Goal: Information Seeking & Learning: Learn about a topic

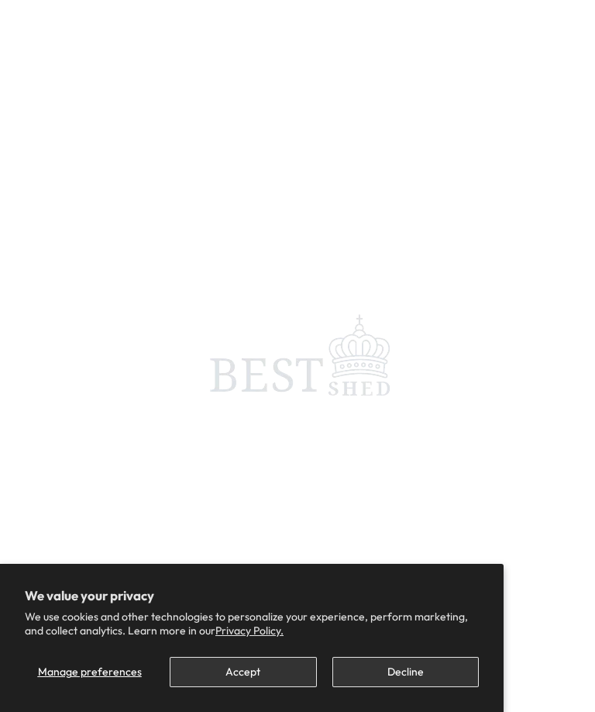
scroll to position [737, 0]
click at [265, 687] on button "Accept" at bounding box center [243, 672] width 147 height 30
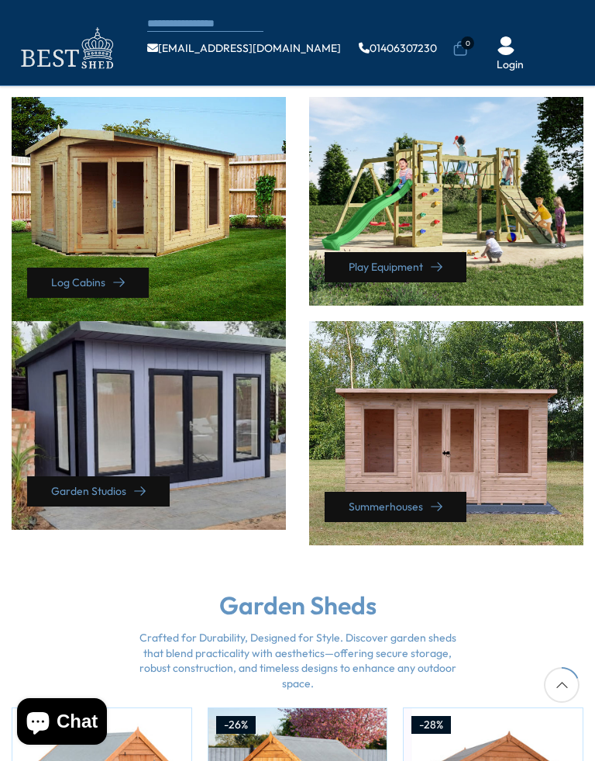
scroll to position [645, 0]
click at [489, 474] on div "Summerhouses" at bounding box center [446, 433] width 274 height 224
click at [207, 222] on div "Log Cabins" at bounding box center [149, 209] width 274 height 224
click at [83, 268] on link "Log Cabins" at bounding box center [88, 283] width 122 height 30
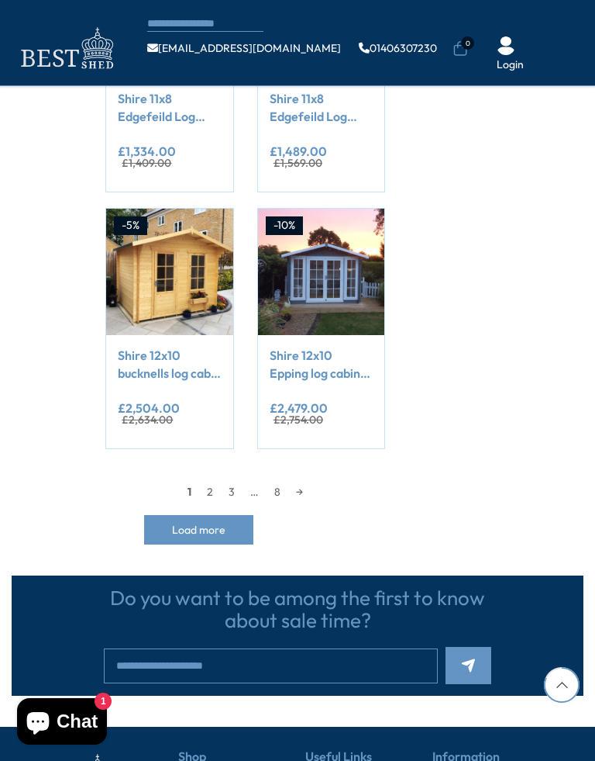
scroll to position [1363, 0]
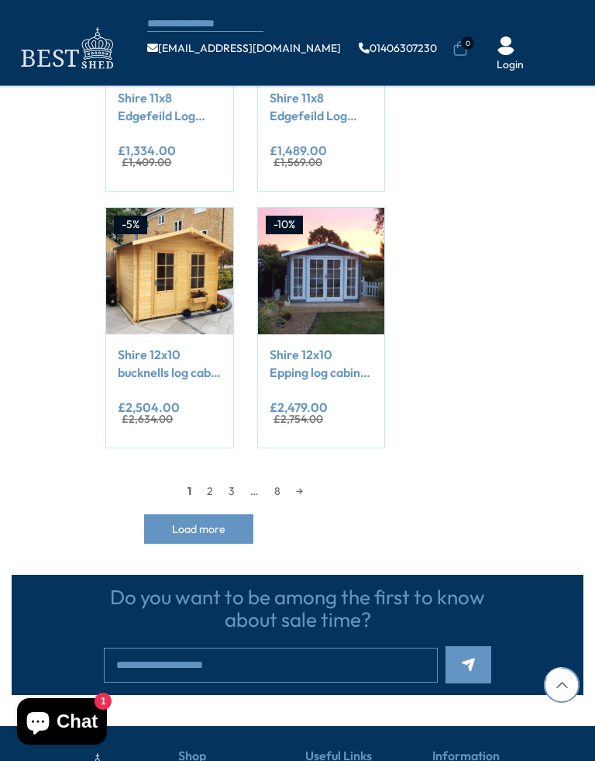
click at [303, 481] on link "→" at bounding box center [299, 490] width 22 height 23
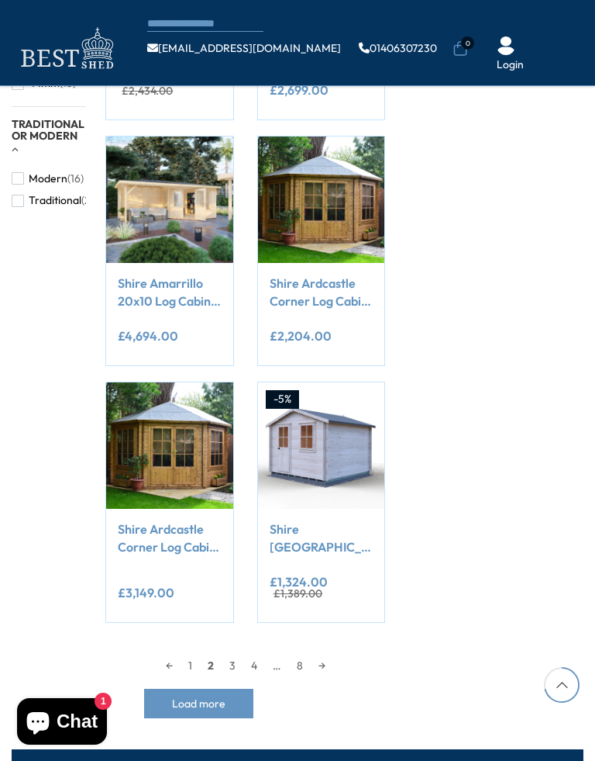
scroll to position [1177, 0]
click at [328, 662] on link "→" at bounding box center [322, 665] width 22 height 23
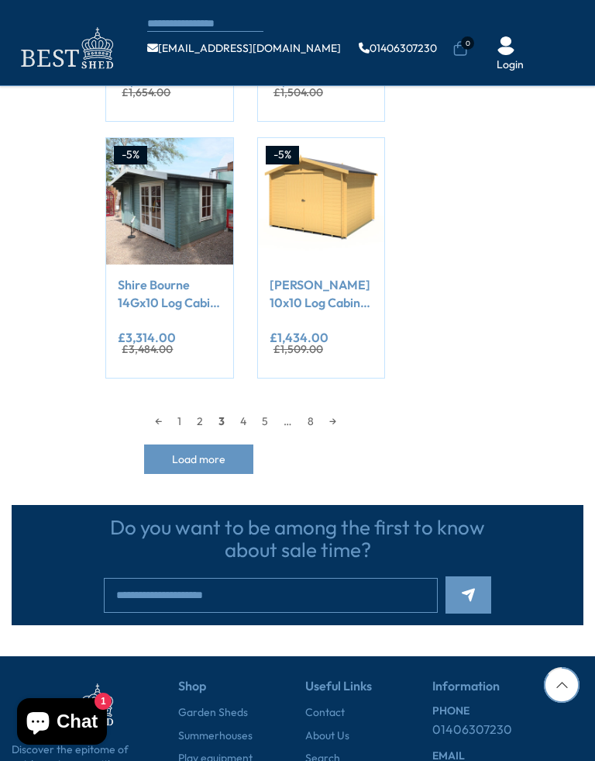
scroll to position [1421, 0]
click at [333, 420] on link "→" at bounding box center [333, 420] width 22 height 23
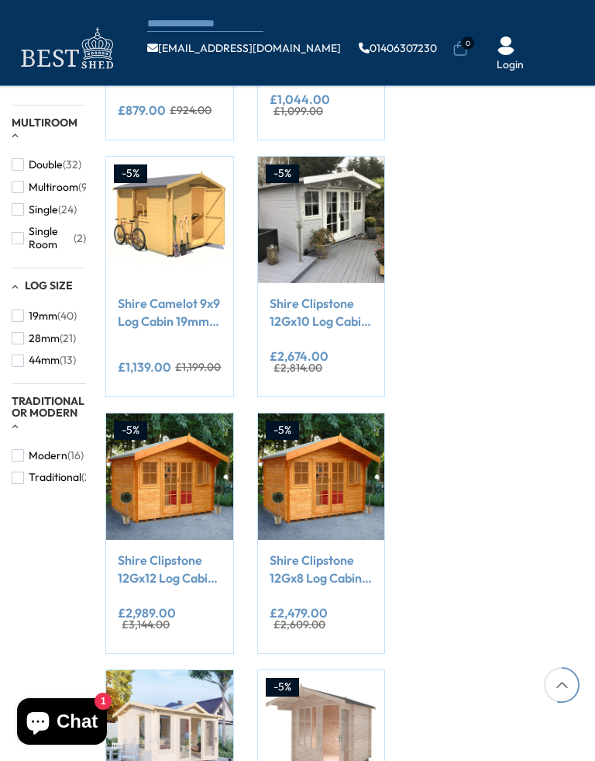
scroll to position [900, 0]
click at [502, 602] on div "Filter By Collection Arbours (17) Fencing (16) [GEOGRAPHIC_DATA] (5) [GEOGRAPHI…" at bounding box center [297, 132] width 595 height 1725
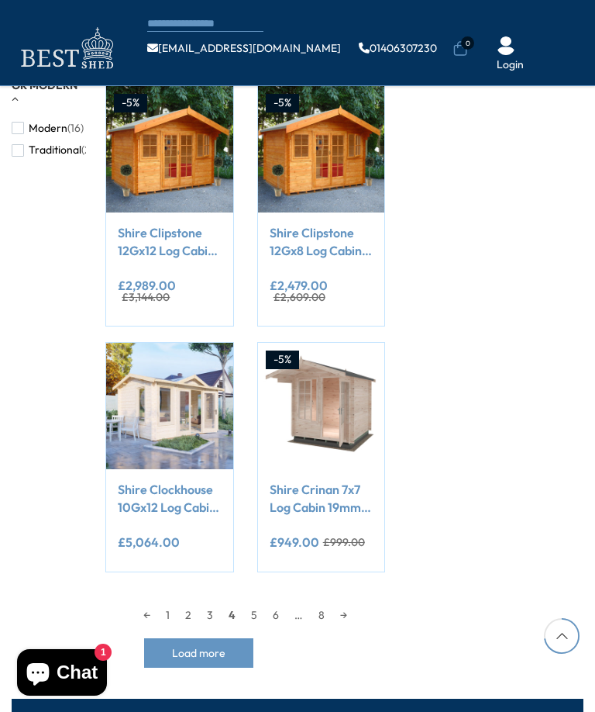
scroll to position [1211, 0]
